Goal: Register for event/course

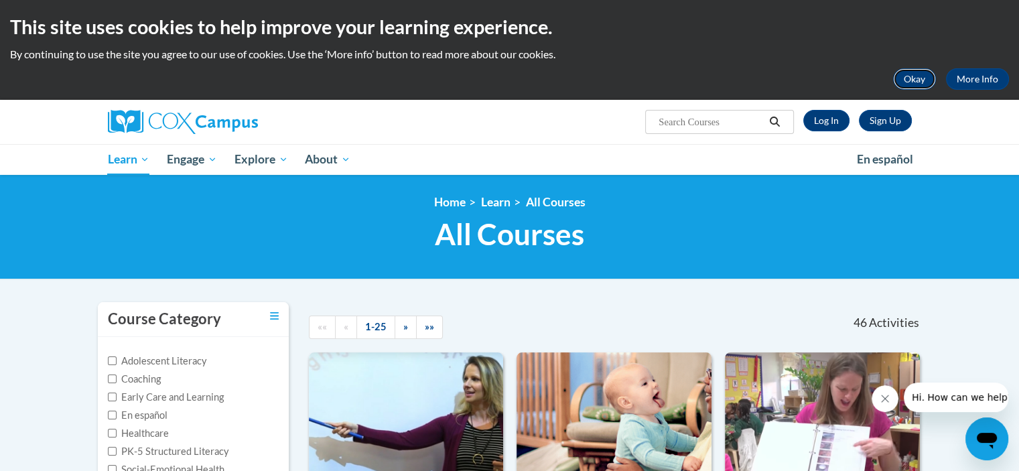
click at [909, 72] on button "Okay" at bounding box center [914, 78] width 43 height 21
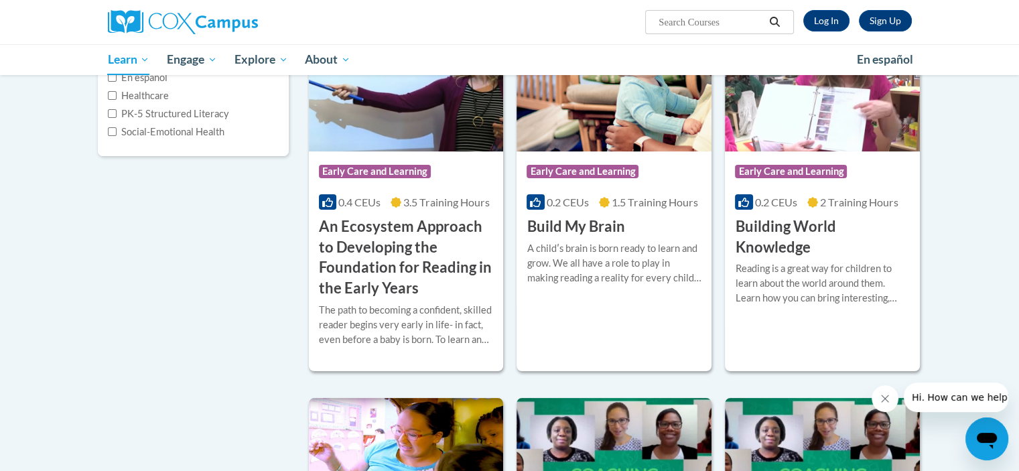
scroll to position [229, 0]
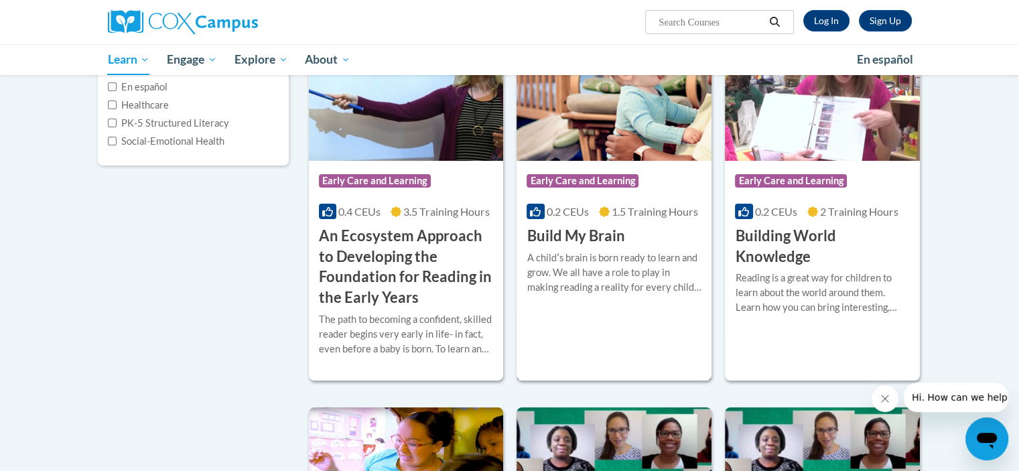
click at [587, 135] on img at bounding box center [614, 92] width 195 height 137
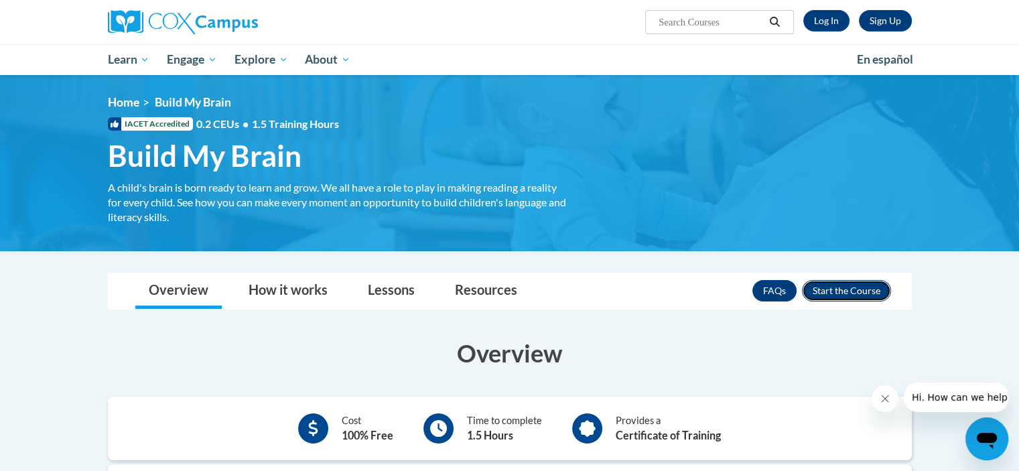
click at [852, 289] on button "Enroll" at bounding box center [846, 290] width 89 height 21
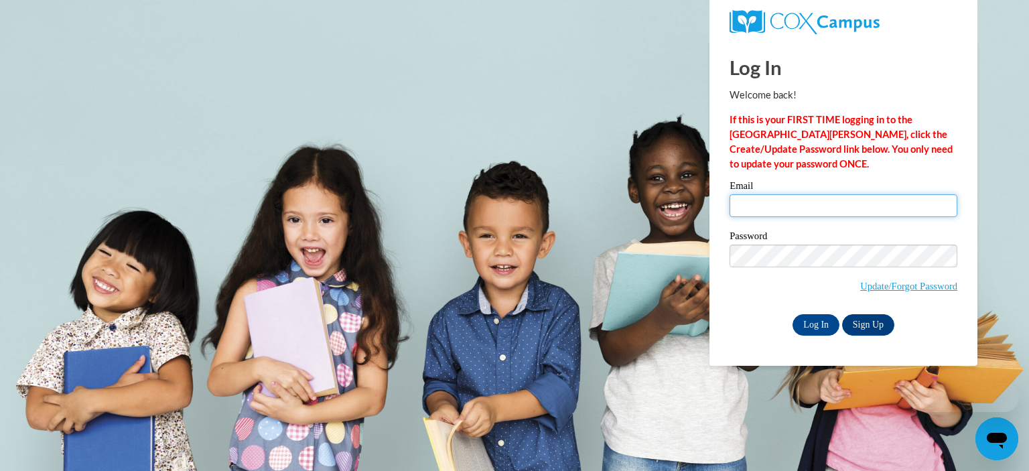
click at [812, 207] on input "Email" at bounding box center [844, 205] width 228 height 23
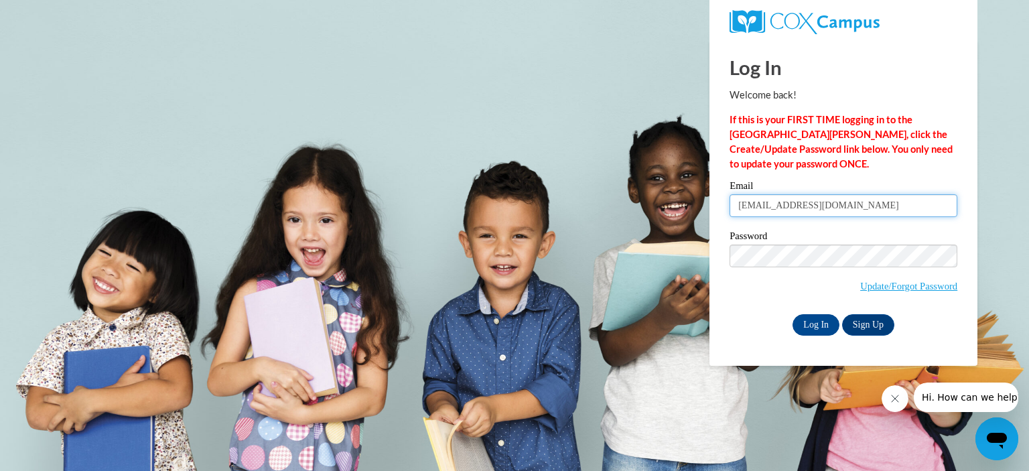
type input "spannjuanita4@gmail.com"
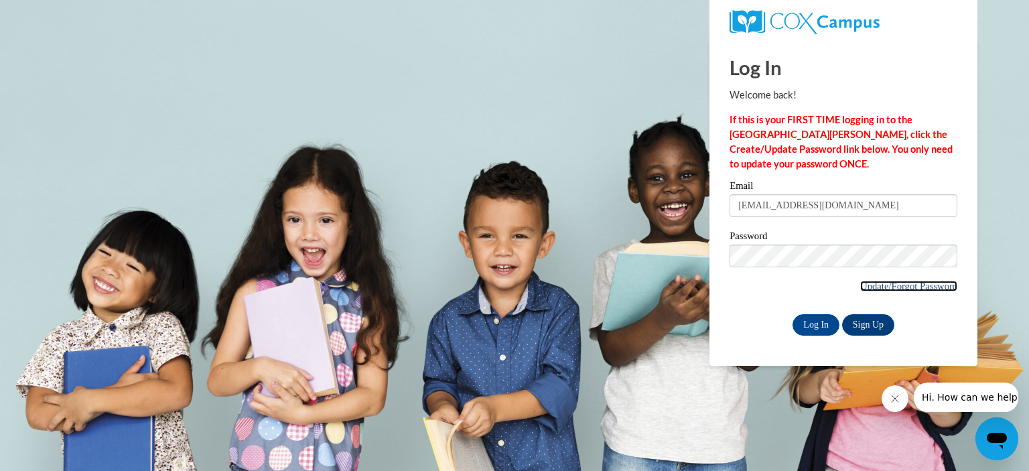
click at [894, 287] on link "Update/Forgot Password" at bounding box center [908, 286] width 97 height 11
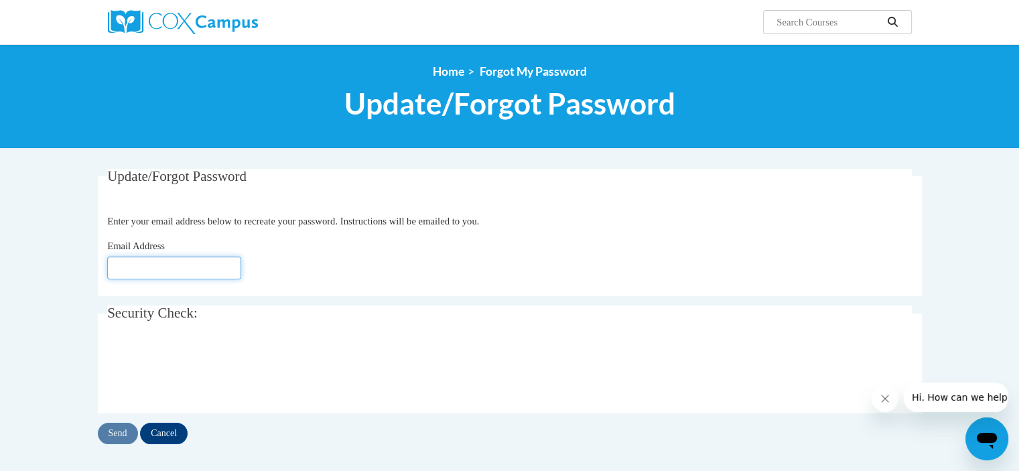
click at [218, 273] on input "Email Address" at bounding box center [174, 268] width 134 height 23
type input "spannjuanita4@gmail.com"
click at [128, 428] on input "Send" at bounding box center [118, 433] width 40 height 21
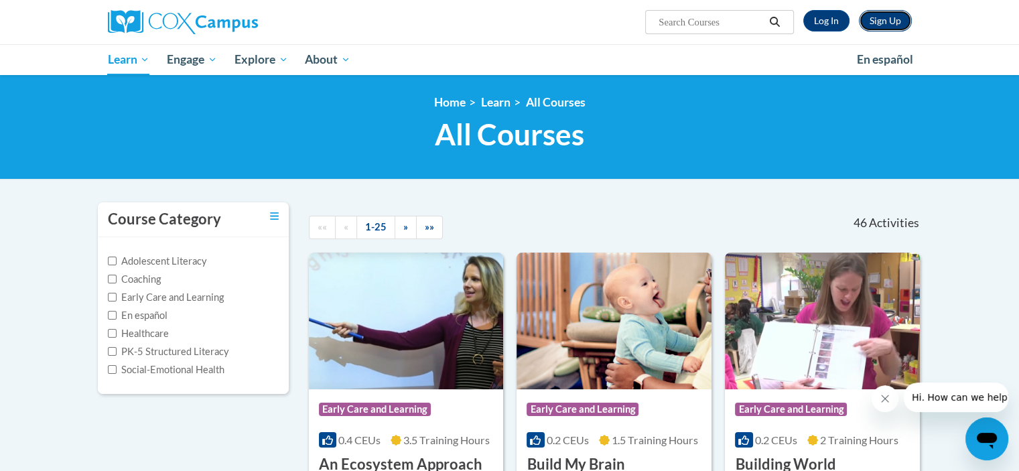
click at [900, 23] on link "Sign Up" at bounding box center [885, 20] width 53 height 21
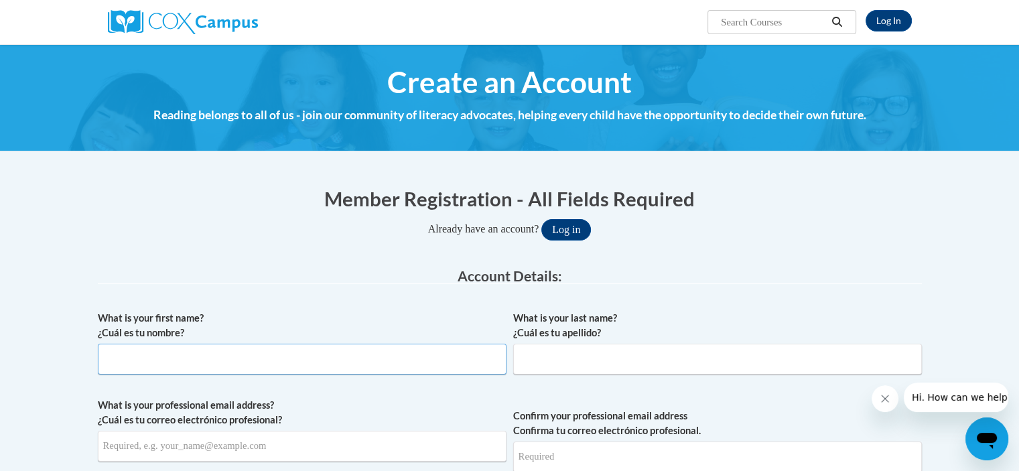
click at [263, 356] on input "What is your first name? ¿Cuál es tu nombre?" at bounding box center [302, 359] width 409 height 31
type input "Juanita"
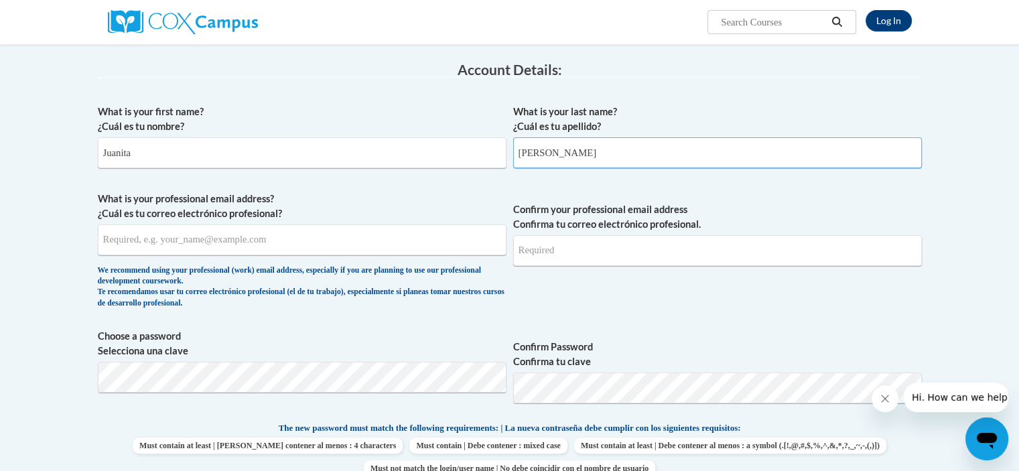
scroll to position [198, 0]
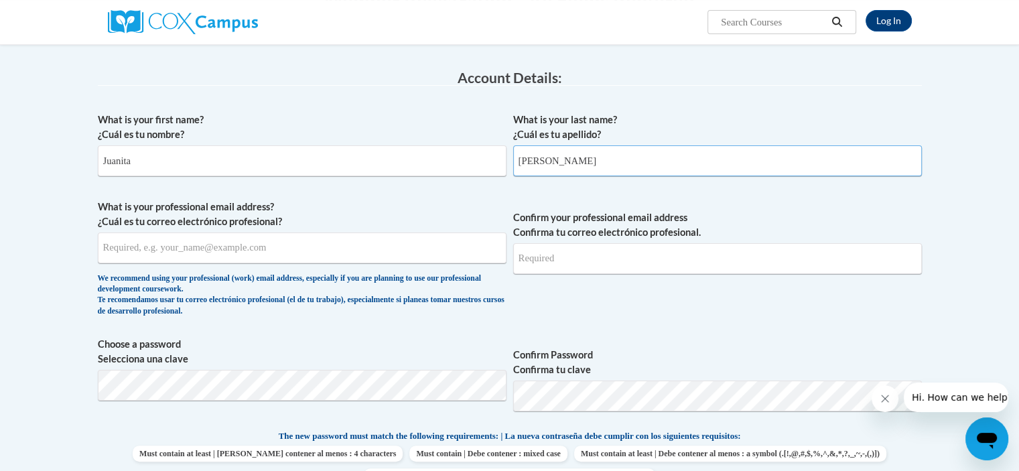
type input "[PERSON_NAME]"
click at [442, 247] on input "What is your professional email address? ¿Cuál es tu correo electrónico profesi…" at bounding box center [302, 248] width 409 height 31
type input "[EMAIL_ADDRESS][DOMAIN_NAME]"
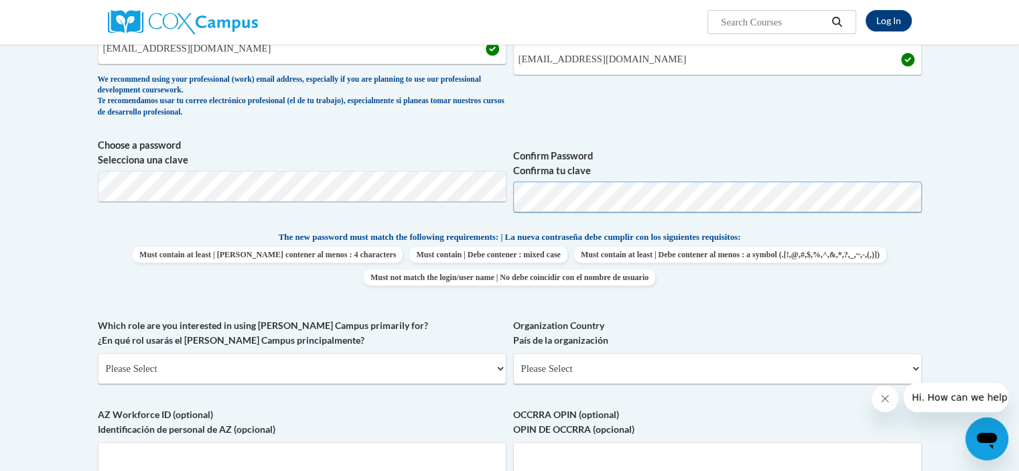
scroll to position [392, 0]
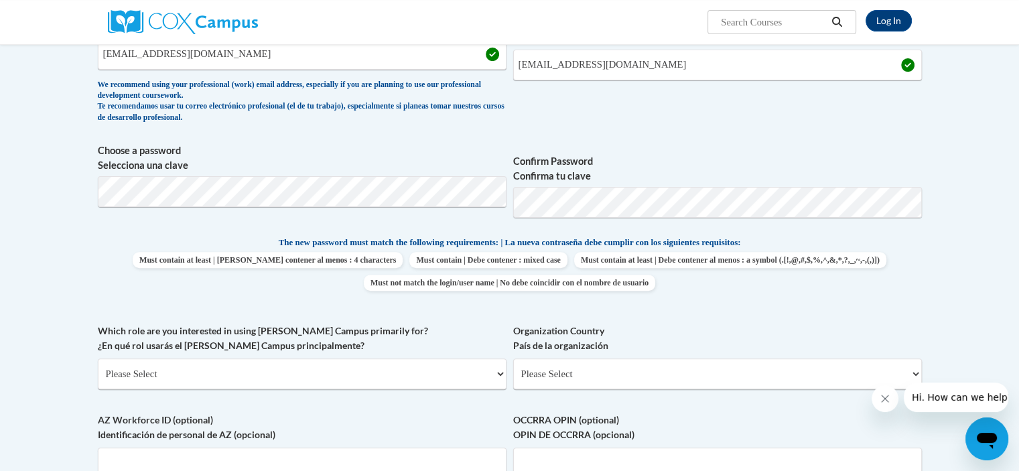
click at [936, 302] on body "Log In Search Search... Create an Account Reading belongs to all of us - join o…" at bounding box center [509, 375] width 1019 height 1535
click at [249, 378] on select "Please Select College/University | Colegio/Universidad Community/Nonprofit Part…" at bounding box center [302, 374] width 409 height 31
click at [98, 359] on select "Please Select College/University | Colegio/Universidad Community/Nonprofit Part…" at bounding box center [302, 374] width 409 height 31
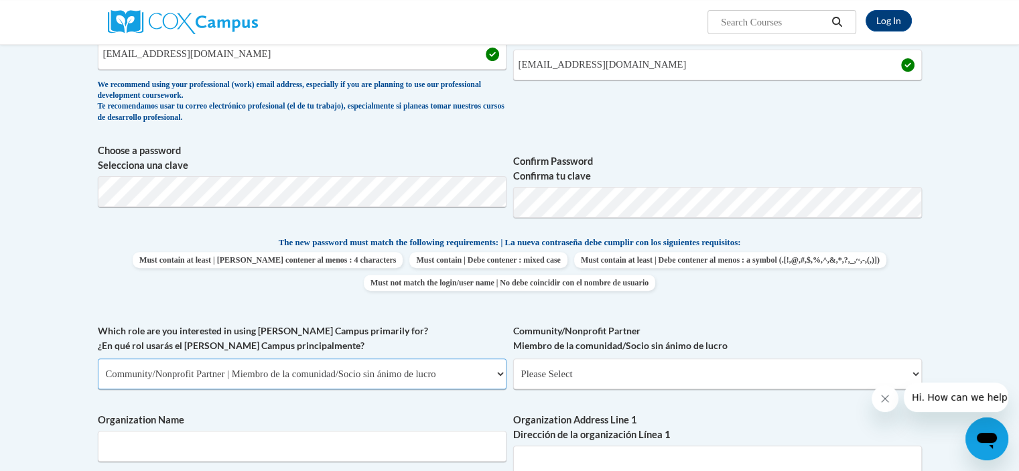
click at [224, 388] on select "Please Select College/University | Colegio/Universidad Community/Nonprofit Part…" at bounding box center [302, 374] width 409 height 31
select select "fbf2d438-af2f-41f8-98f1-81c410e29de3"
click at [98, 359] on select "Please Select College/University | Colegio/Universidad Community/Nonprofit Part…" at bounding box center [302, 374] width 409 height 31
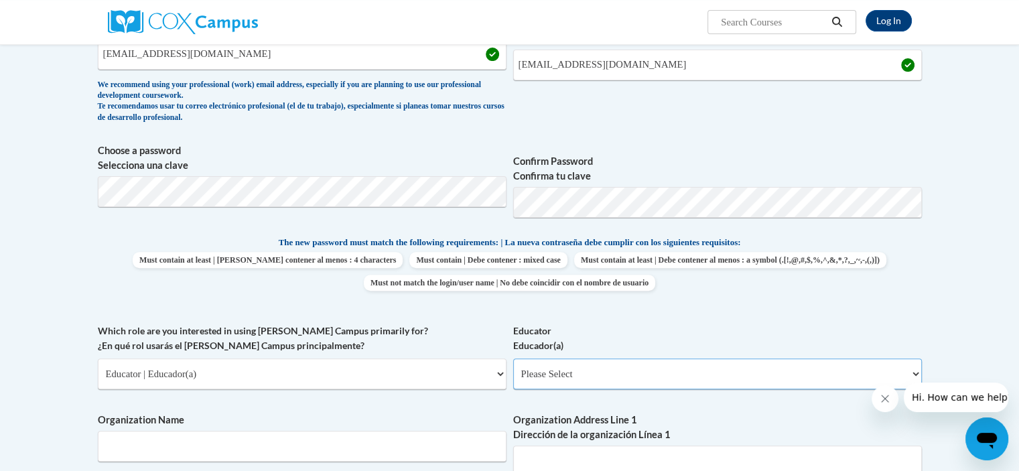
click at [533, 378] on select "Please Select Early Learning/Daycare Teacher/Family Home Care Provider | Maestr…" at bounding box center [717, 374] width 409 height 31
select select "5e2af403-4f2c-4e49-a02f-103e55d7b75b"
click at [513, 359] on select "Please Select Early Learning/Daycare Teacher/Family Home Care Provider | Maestr…" at bounding box center [717, 374] width 409 height 31
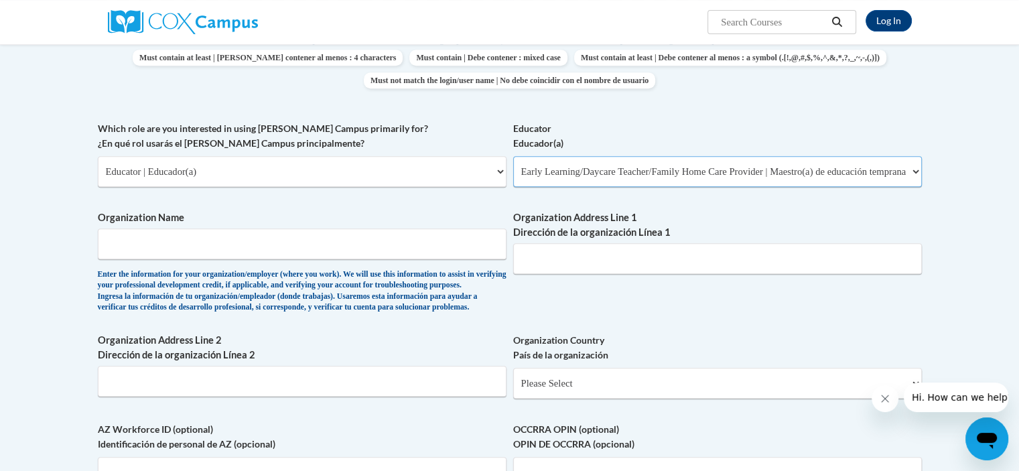
scroll to position [613, 0]
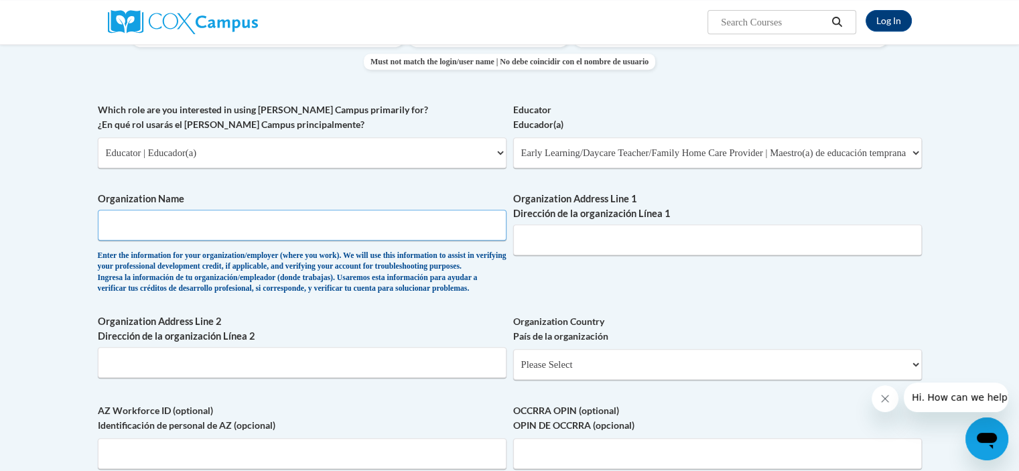
click at [391, 225] on input "Organization Name" at bounding box center [302, 225] width 409 height 31
type input "Primrose of [GEOGRAPHIC_DATA]"
click at [566, 246] on input "Organization Address Line 1 Dirección de la organización Línea 1" at bounding box center [717, 239] width 409 height 31
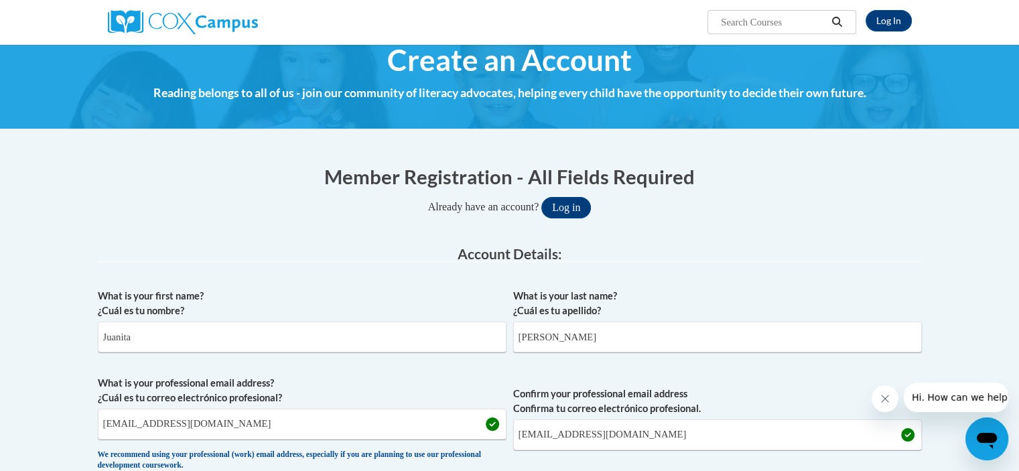
scroll to position [0, 0]
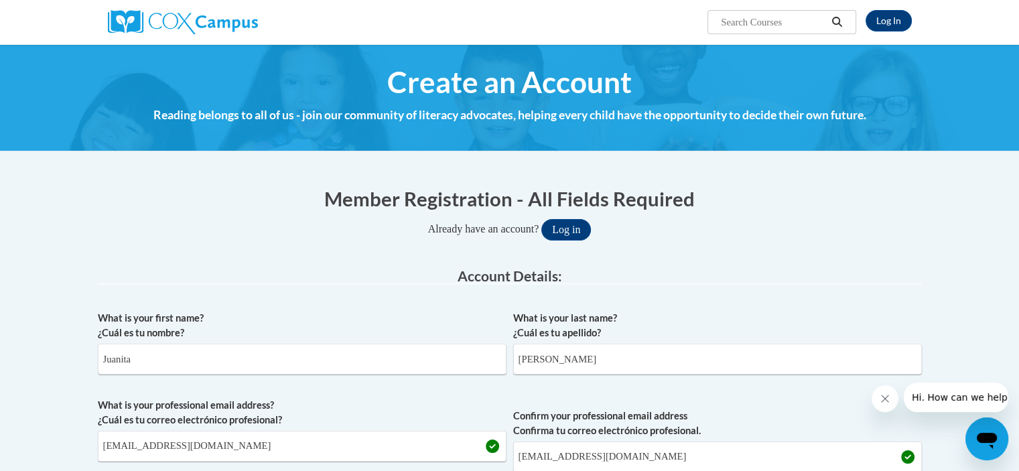
type input "1"
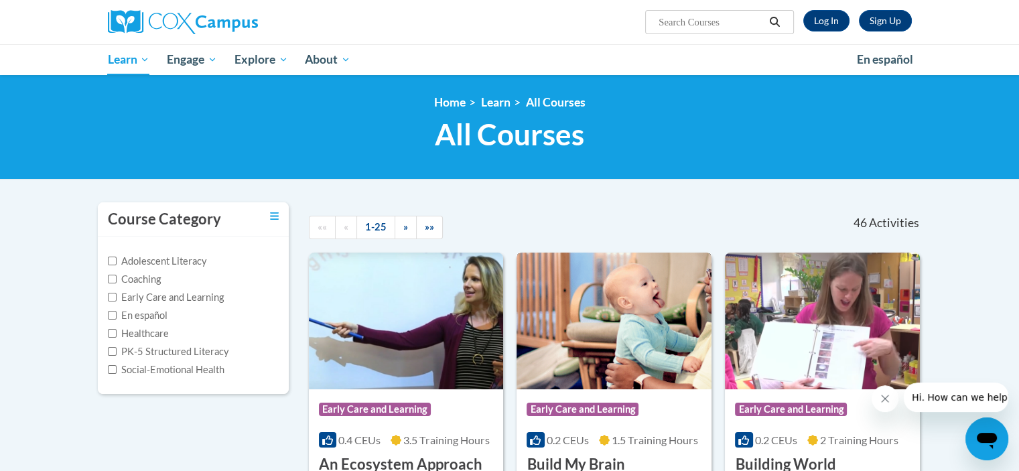
click at [618, 326] on img at bounding box center [614, 321] width 195 height 137
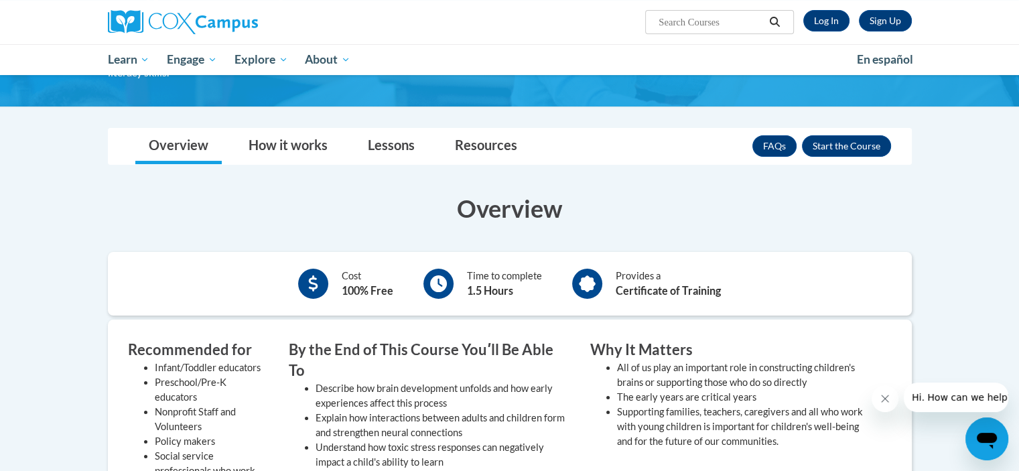
scroll to position [103, 0]
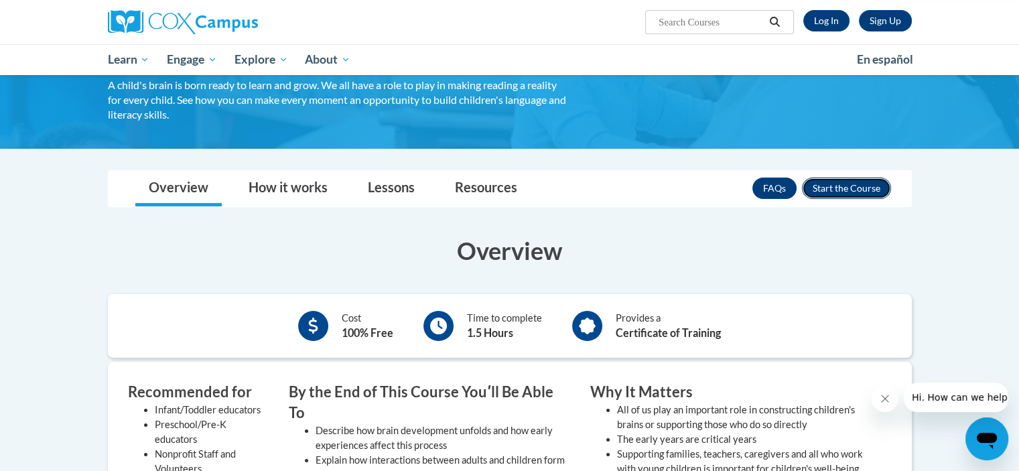
click at [856, 187] on button "Enroll" at bounding box center [846, 188] width 89 height 21
